Goal: Transaction & Acquisition: Purchase product/service

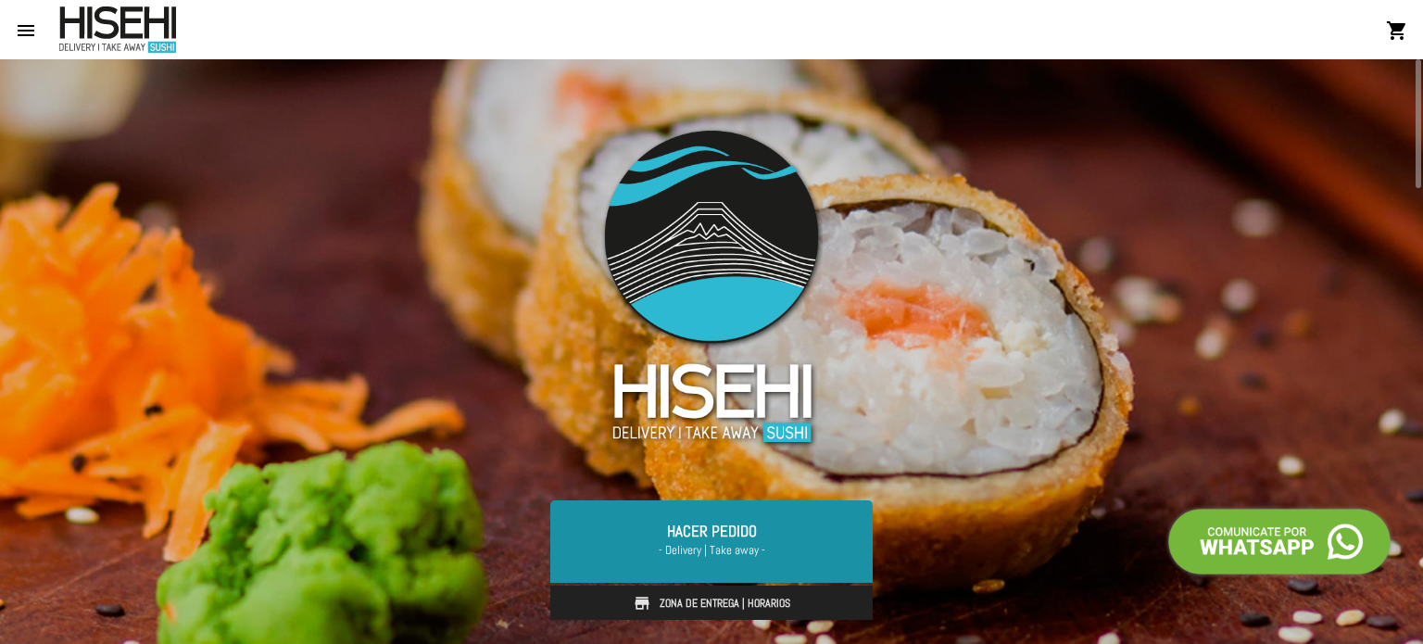
click at [660, 524] on link "Hacer Pedido - Delivery | Take away -" at bounding box center [711, 541] width 322 height 82
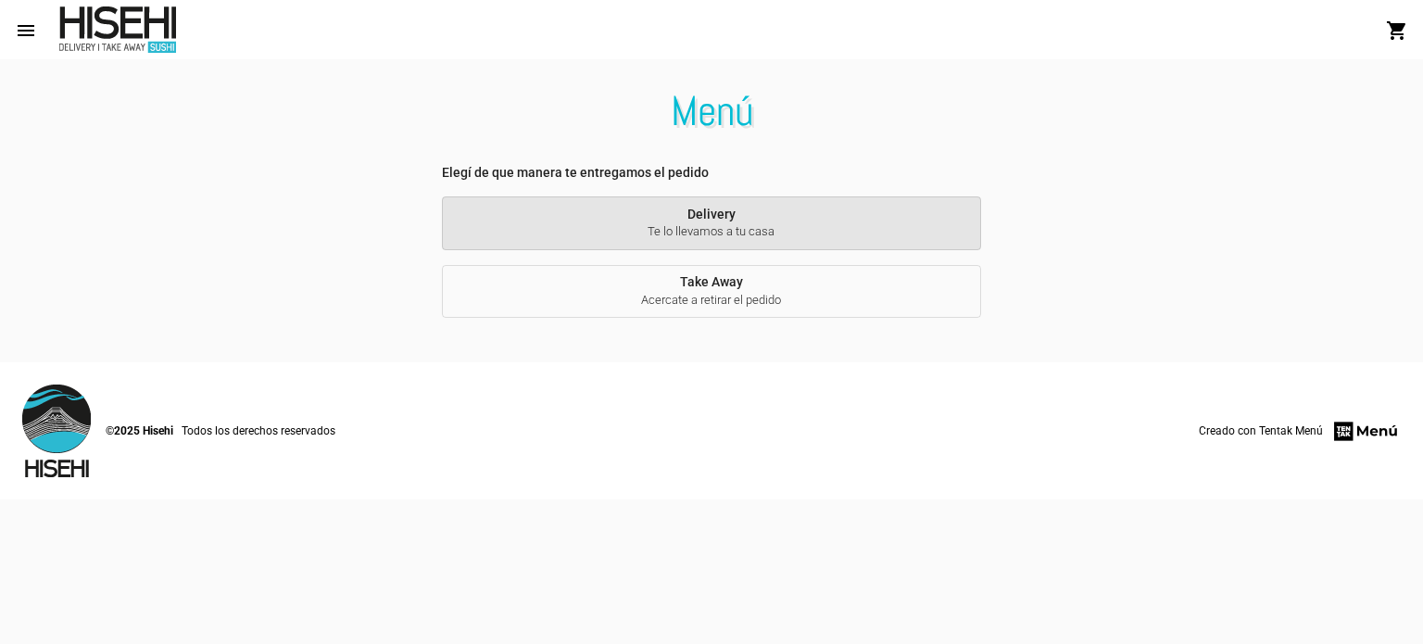
click at [726, 232] on span "Te lo llevamos a tu casa" at bounding box center [712, 231] width 510 height 17
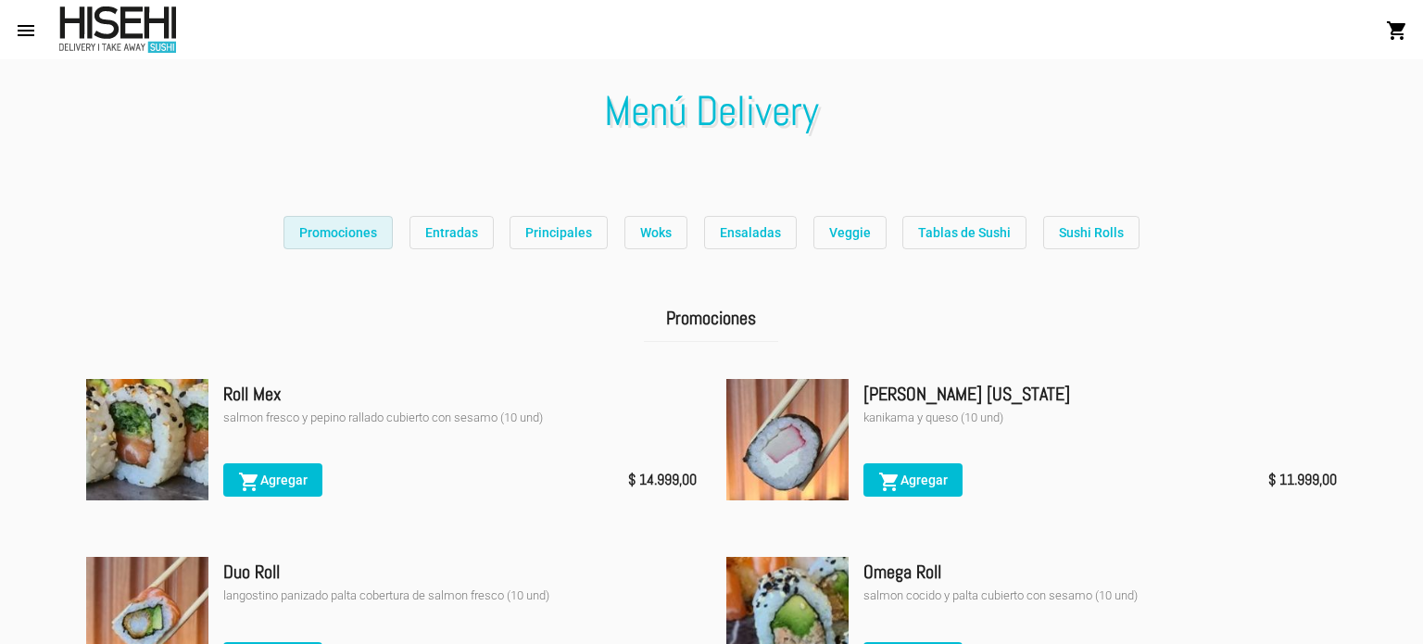
click at [348, 217] on button "Promociones" at bounding box center [338, 232] width 109 height 33
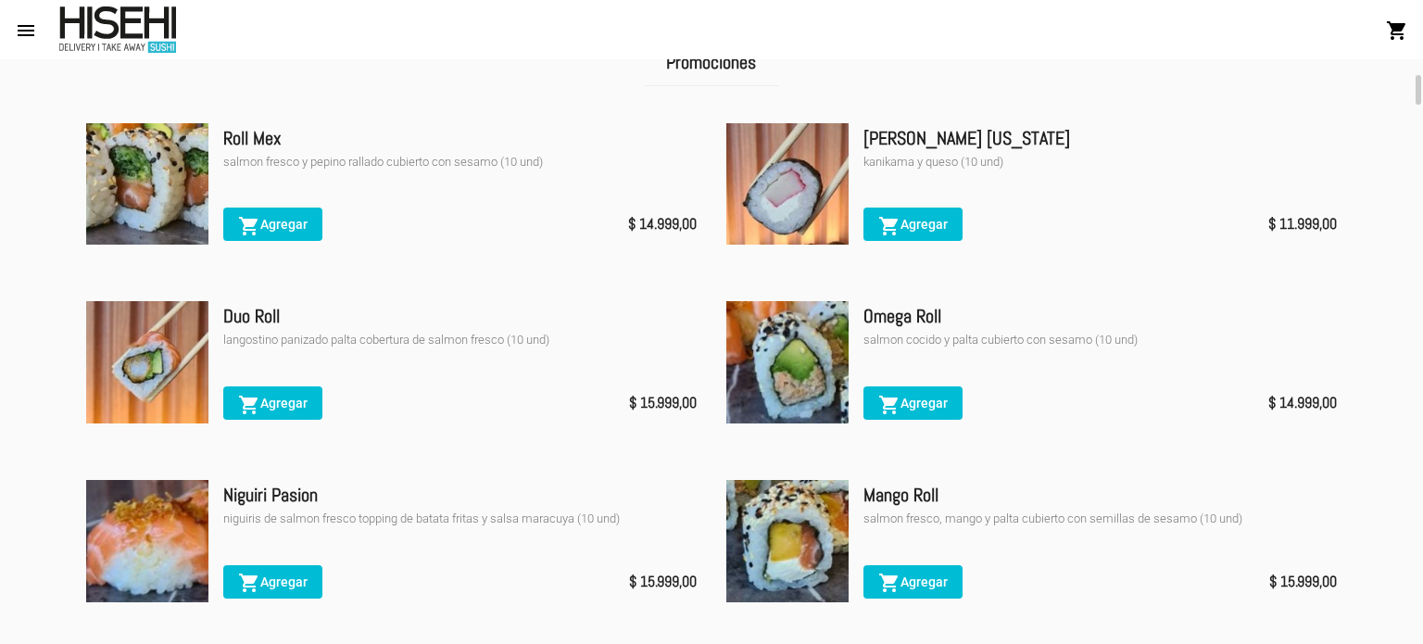
scroll to position [259, 0]
